Goal: Transaction & Acquisition: Download file/media

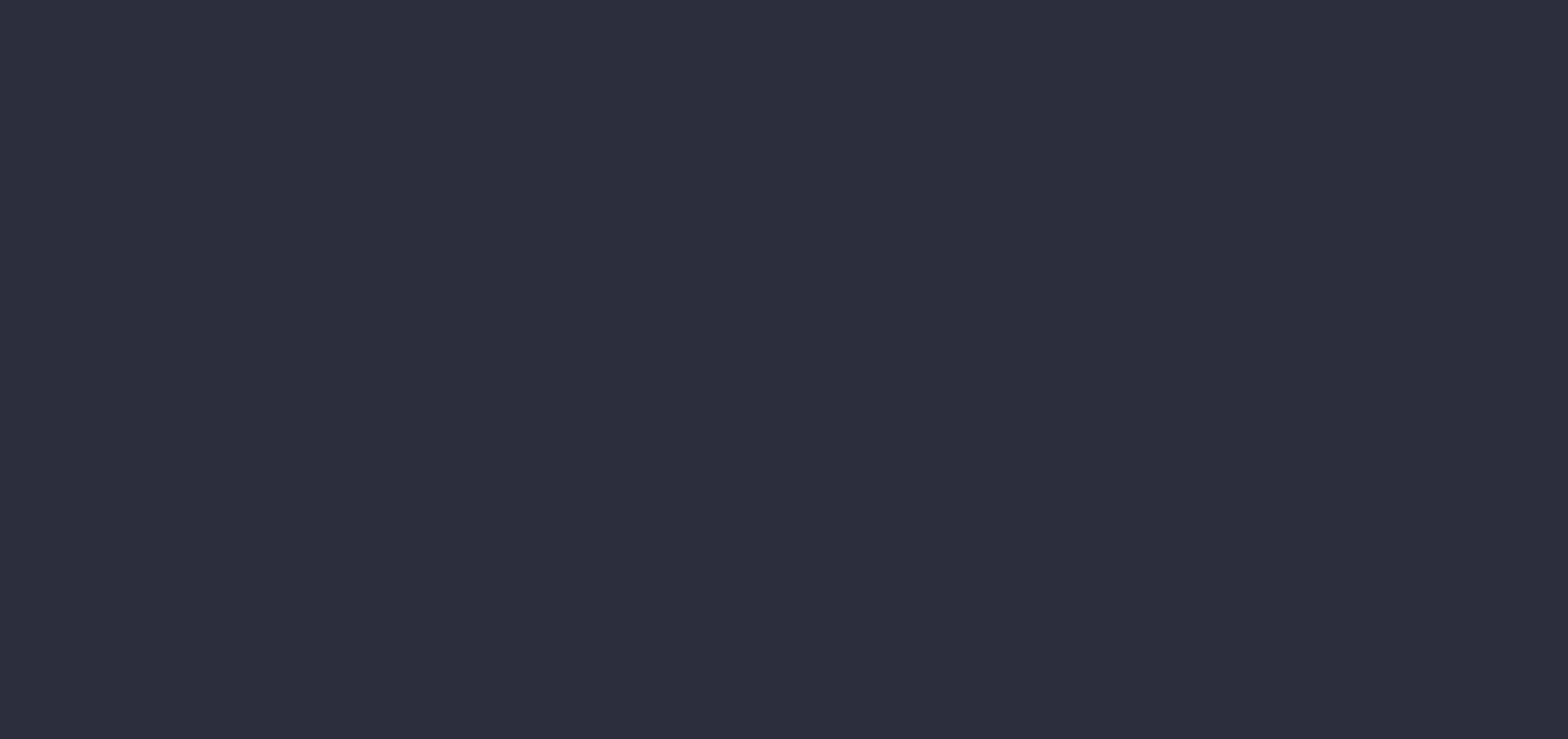
click at [53, 159] on li "Financial Reports Accruals & Deferrals Annual Revenue Cashflow Income Report In…" at bounding box center [26, 146] width 53 height 26
click at [216, 316] on li "WIP Items Progress" at bounding box center [134, 329] width 163 height 26
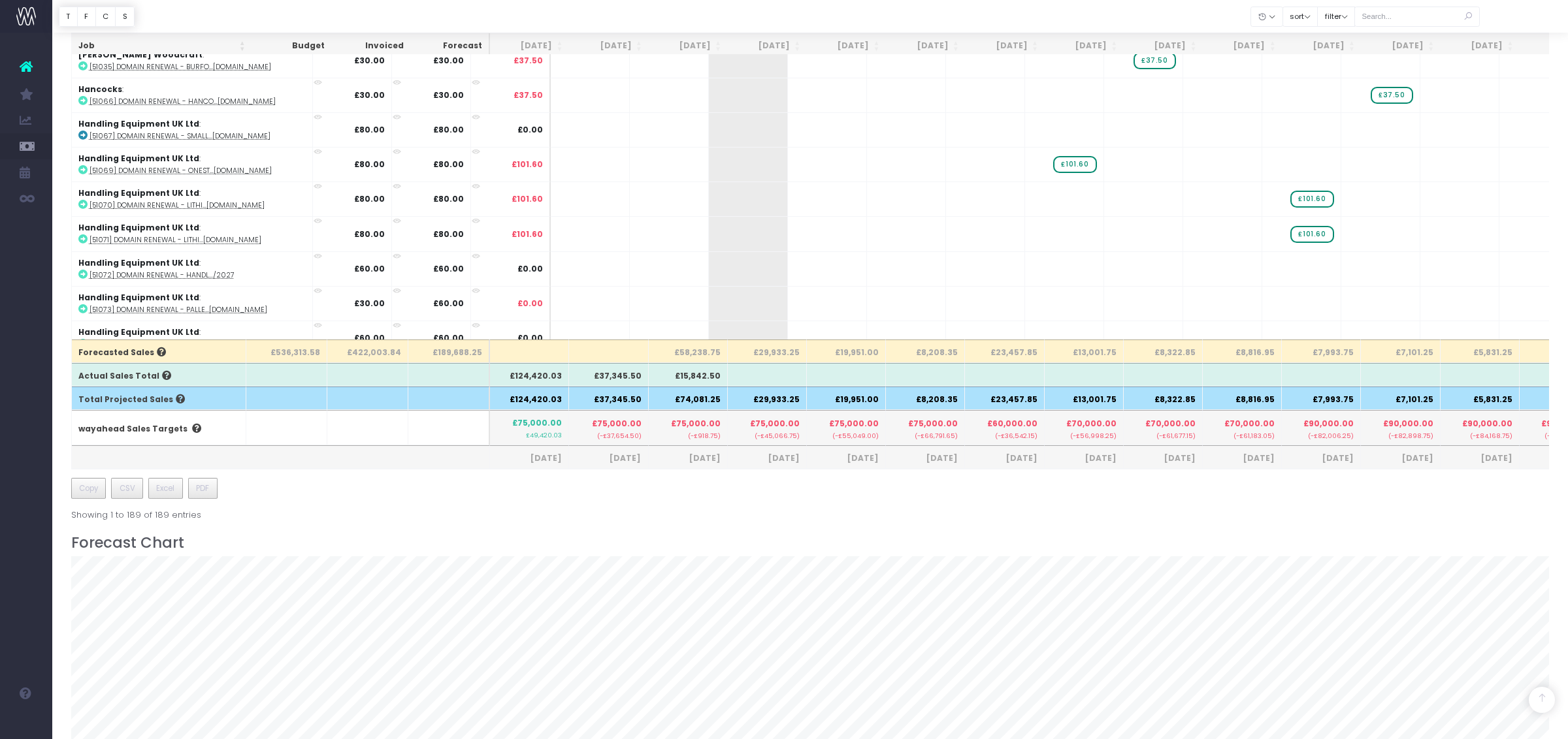
scroll to position [330, 0]
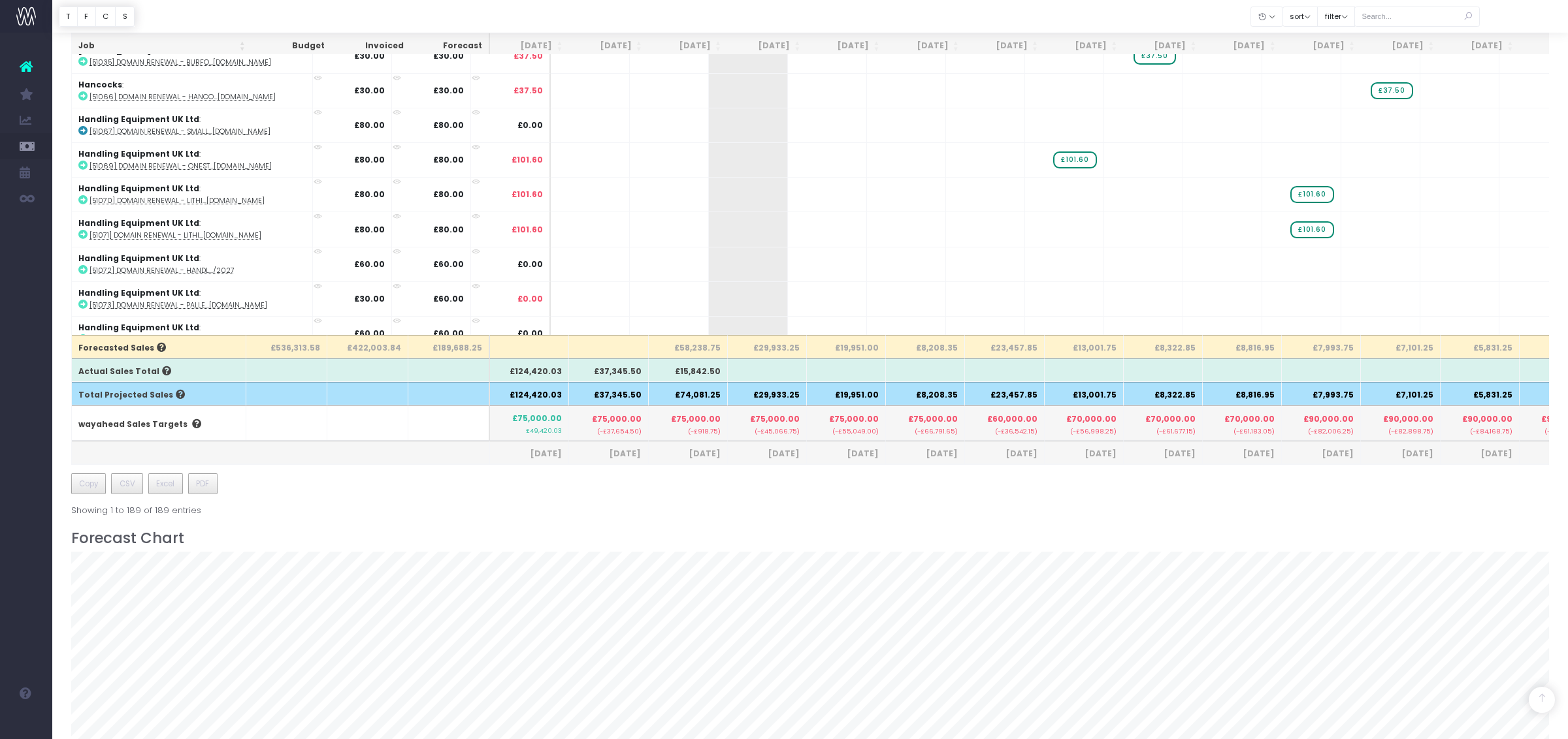
click at [706, 364] on th "£15,842.50" at bounding box center [688, 370] width 79 height 23
click at [706, 369] on th "£15,842.50" at bounding box center [688, 370] width 79 height 23
click at [699, 348] on th "£58,238.75" at bounding box center [688, 346] width 79 height 23
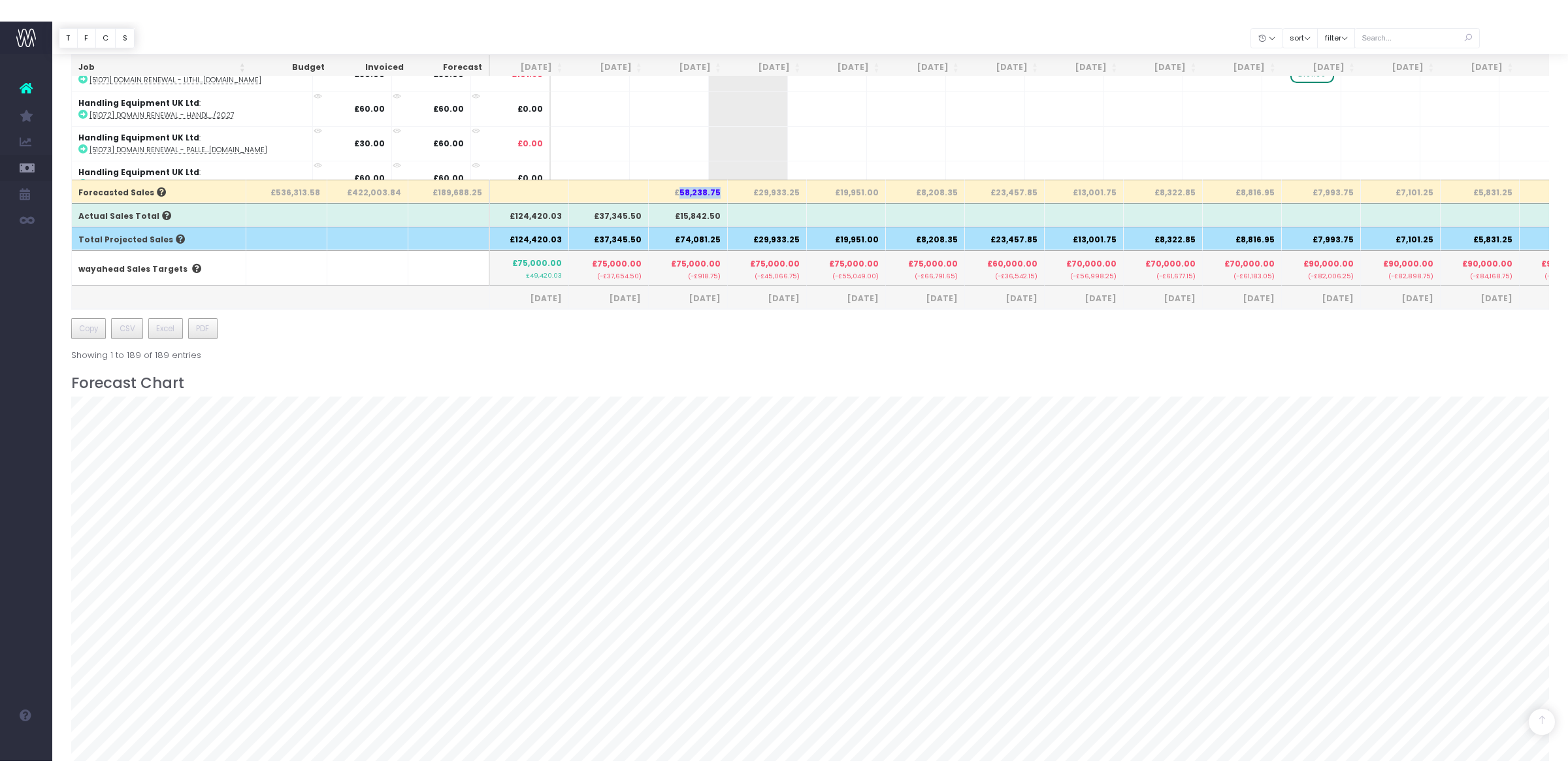
scroll to position [544, 0]
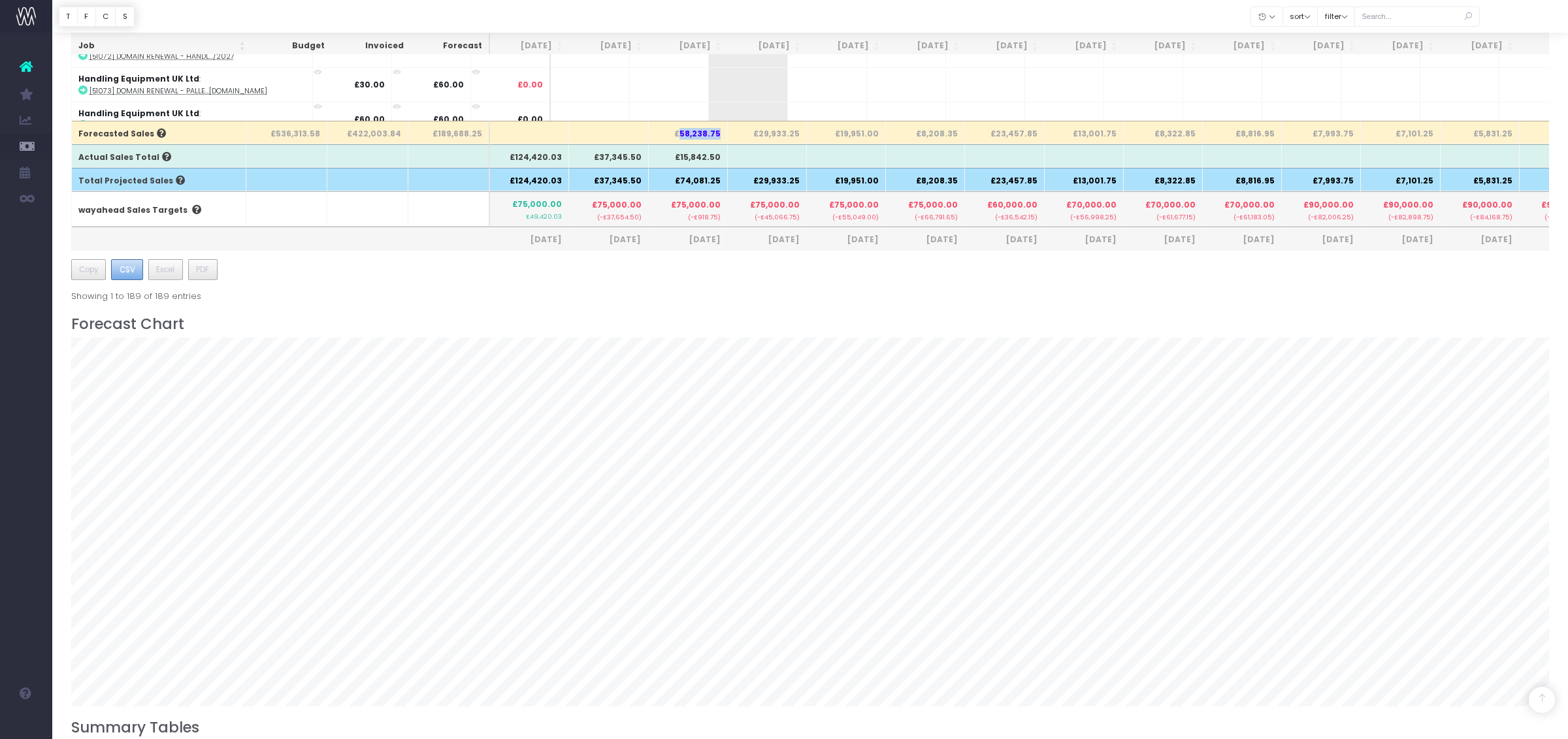
click at [118, 270] on button "CSV" at bounding box center [127, 270] width 32 height 21
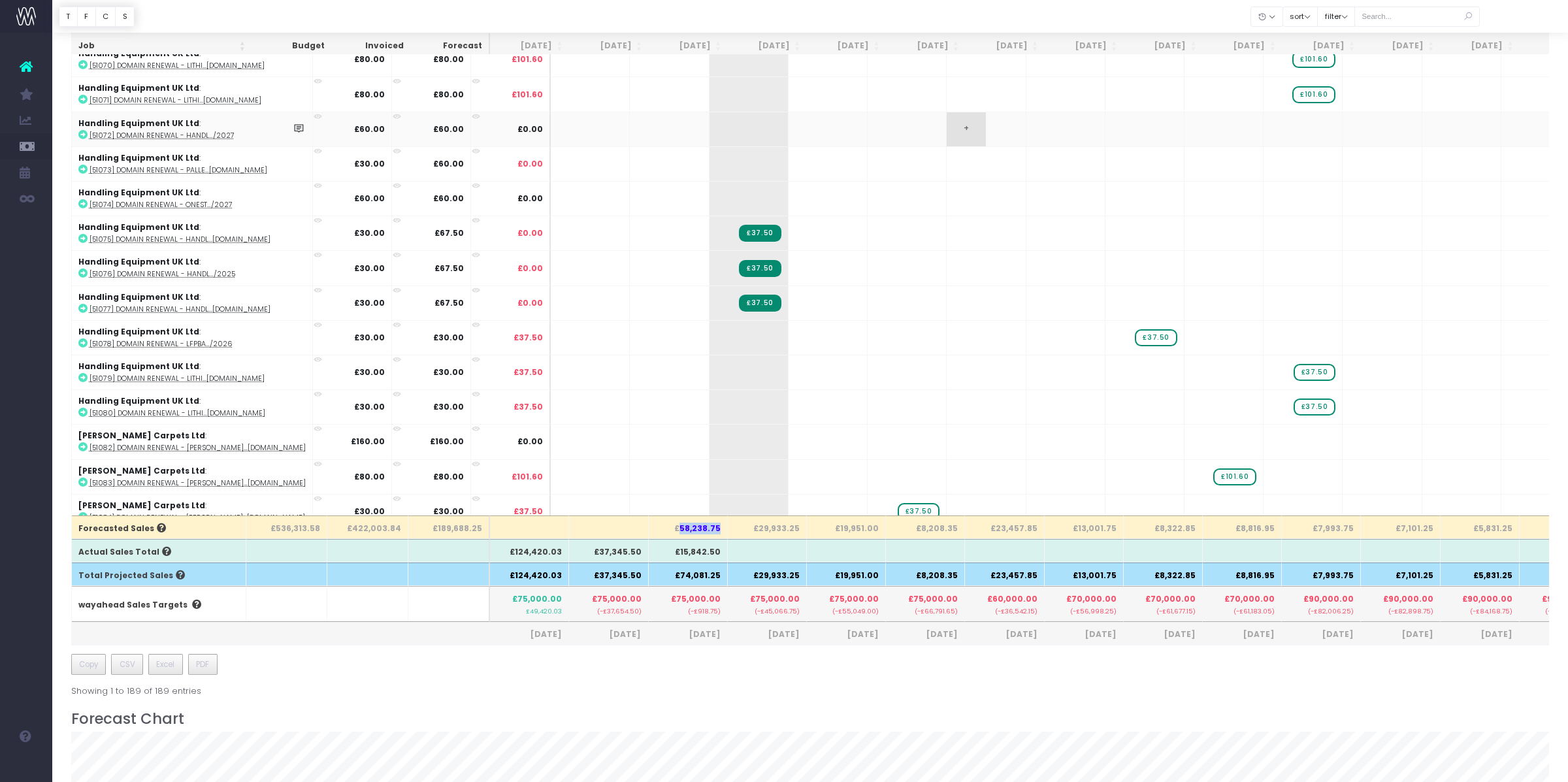
scroll to position [453, 0]
